Goal: Communication & Community: Answer question/provide support

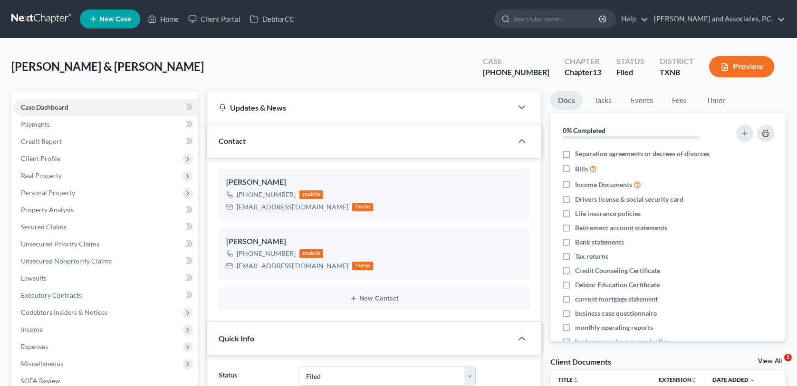
select select "5"
select select "3"
select select "0"
click at [169, 20] on link "Home" at bounding box center [163, 18] width 40 height 17
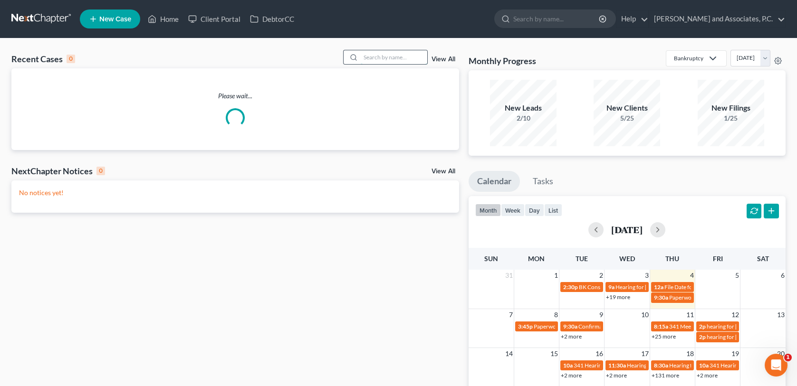
click at [381, 58] on input "search" at bounding box center [394, 57] width 66 height 14
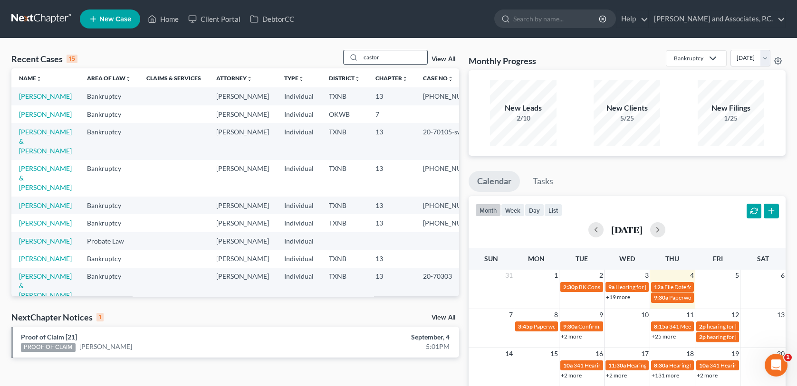
type input "castor"
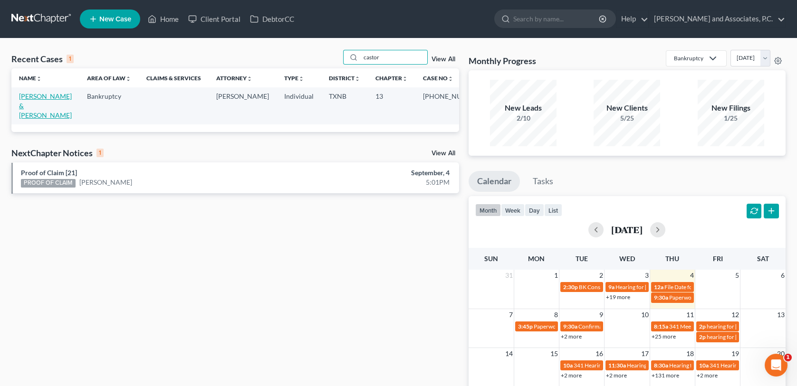
click at [59, 96] on link "[PERSON_NAME] & [PERSON_NAME]" at bounding box center [45, 105] width 53 height 27
select select "3"
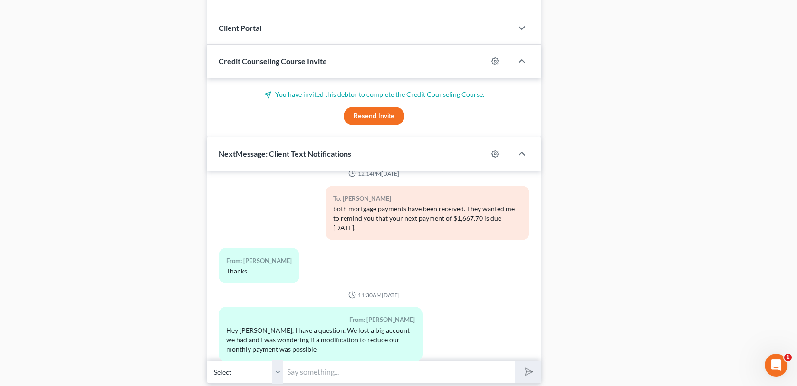
scroll to position [942, 0]
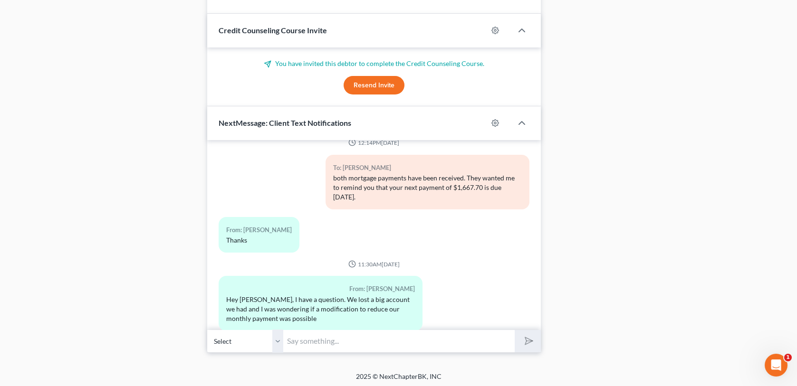
click at [276, 338] on select "Select [PHONE_NUMBER] - [PERSON_NAME] [PHONE_NUMBER] - [PERSON_NAME]" at bounding box center [245, 341] width 76 height 23
select select "1"
click at [207, 330] on select "Select [PHONE_NUMBER] - [PERSON_NAME] [PHONE_NUMBER] - [PERSON_NAME]" at bounding box center [245, 341] width 76 height 23
click at [302, 341] on input "text" at bounding box center [398, 341] width 231 height 23
click at [275, 342] on select "Select [PHONE_NUMBER] - [PERSON_NAME] [PHONE_NUMBER] - [PERSON_NAME]" at bounding box center [245, 341] width 76 height 23
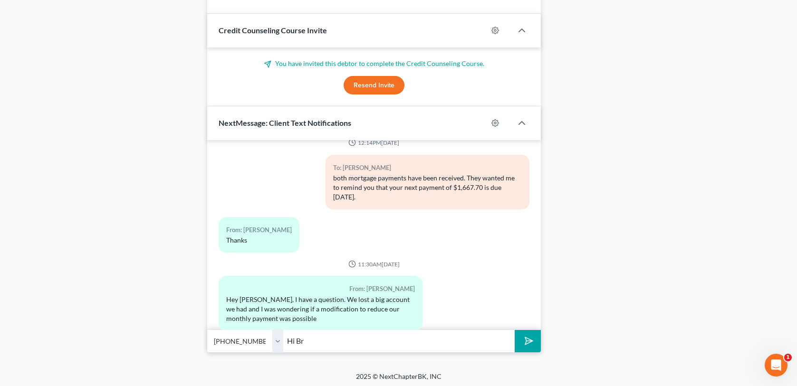
click at [308, 340] on input "Hi Br" at bounding box center [398, 341] width 231 height 23
type input "Hi [PERSON_NAME], this is [PERSON_NAME] at Monte's office. The trustee has file…"
click at [514, 330] on button "submit" at bounding box center [527, 341] width 26 height 22
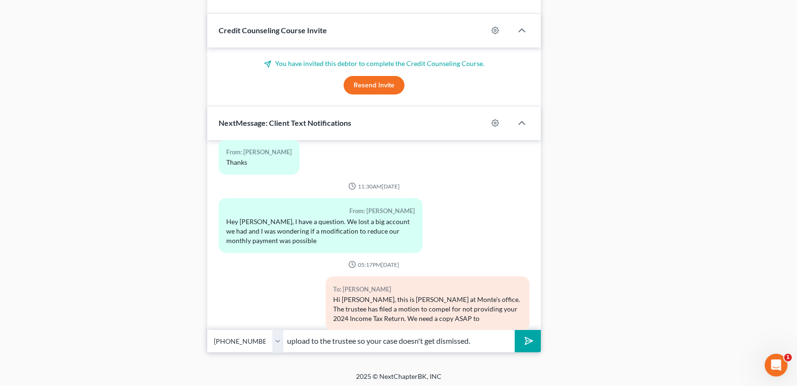
type input "upload to the trustee so your case doesn't get dismissed."
click at [514, 330] on button "submit" at bounding box center [527, 341] width 26 height 22
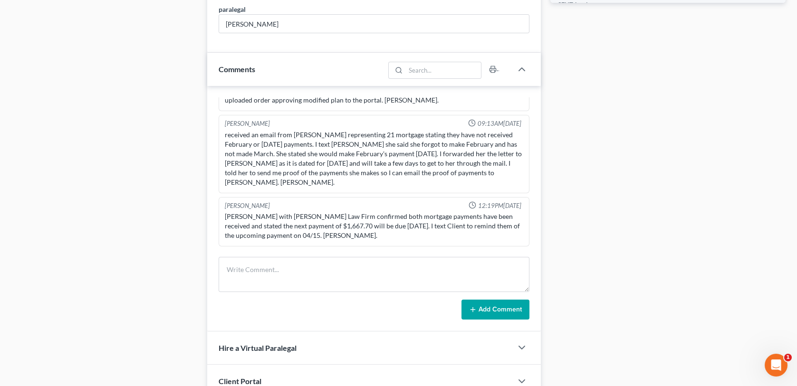
scroll to position [562, 0]
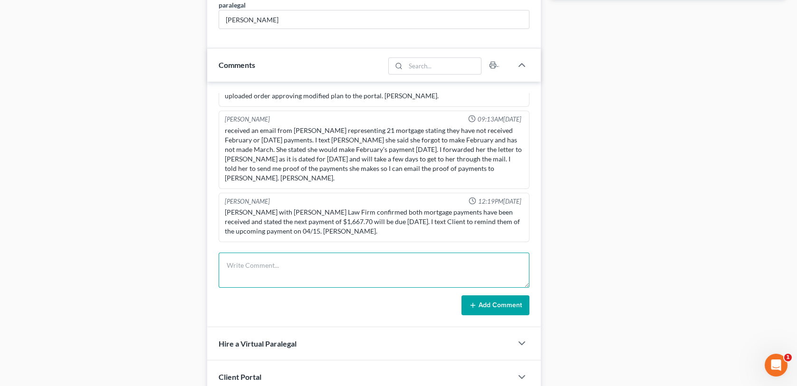
click at [269, 262] on textarea at bounding box center [373, 270] width 310 height 35
type textarea "called and sent a text message to client regarding 2024 tax return-MC"
click at [511, 303] on button "Add Comment" at bounding box center [495, 305] width 68 height 20
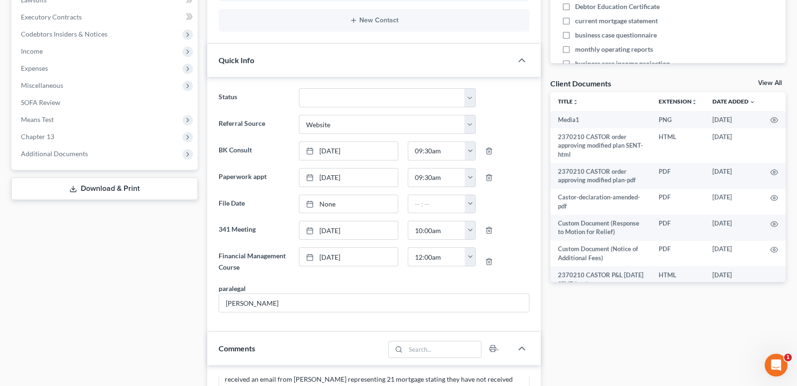
scroll to position [0, 0]
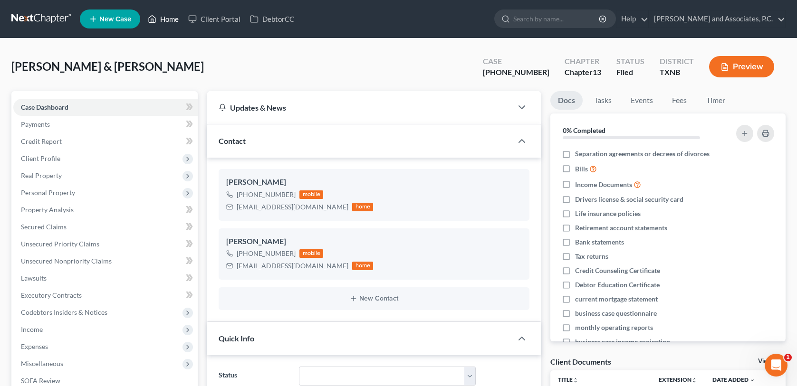
click at [168, 20] on link "Home" at bounding box center [163, 18] width 40 height 17
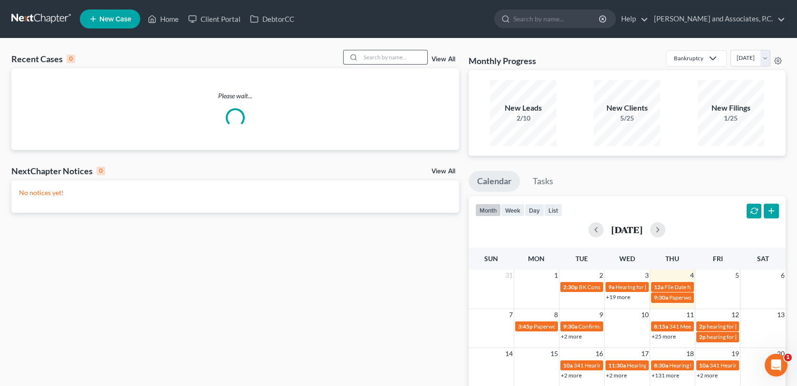
click at [364, 55] on input "search" at bounding box center [394, 57] width 66 height 14
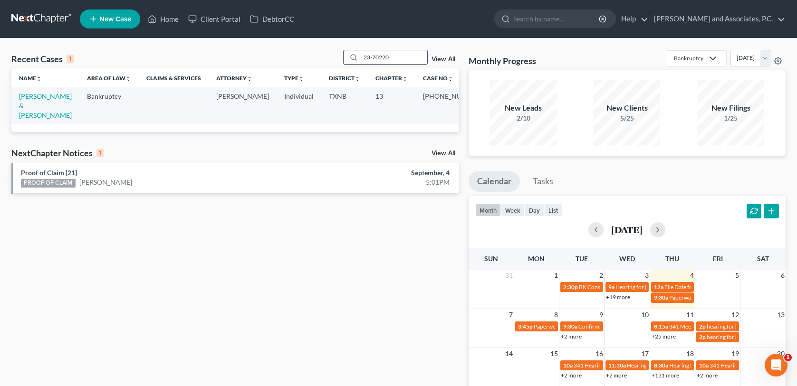
type input "23-70220"
click at [38, 98] on link "[PERSON_NAME] & [PERSON_NAME]" at bounding box center [45, 105] width 53 height 27
select select "6"
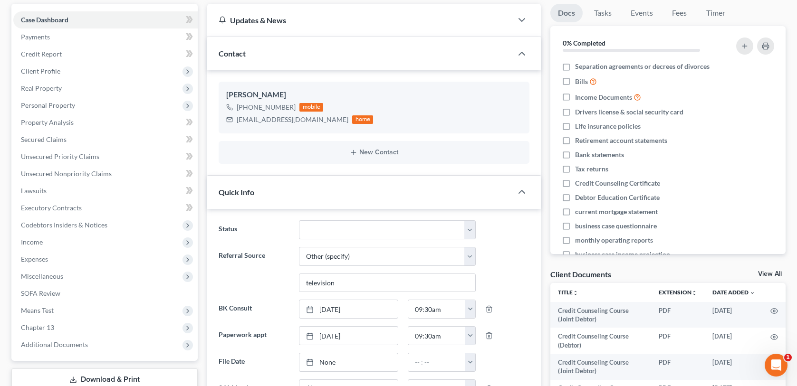
scroll to position [47, 0]
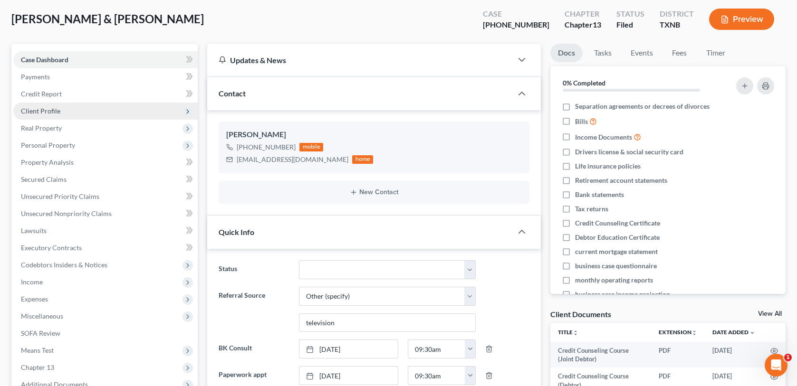
click at [39, 111] on span "Client Profile" at bounding box center [40, 111] width 39 height 8
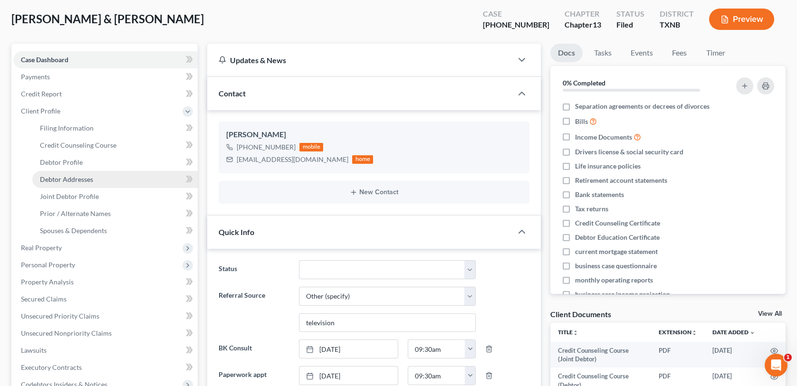
click at [72, 183] on link "Debtor Addresses" at bounding box center [114, 179] width 165 height 17
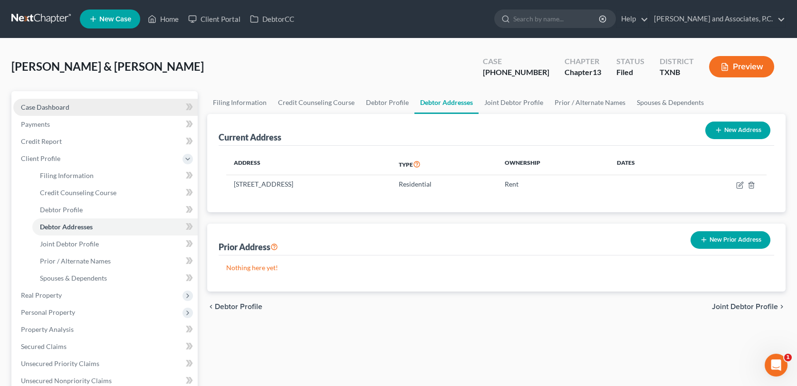
click at [58, 107] on span "Case Dashboard" at bounding box center [45, 107] width 48 height 8
select select "6"
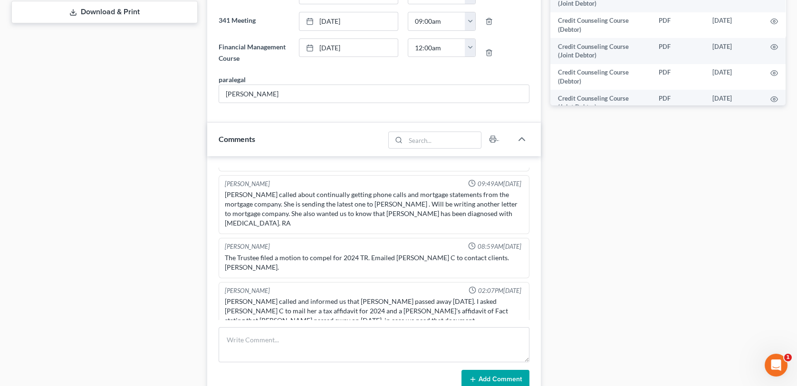
scroll to position [475, 0]
